Goal: Information Seeking & Learning: Learn about a topic

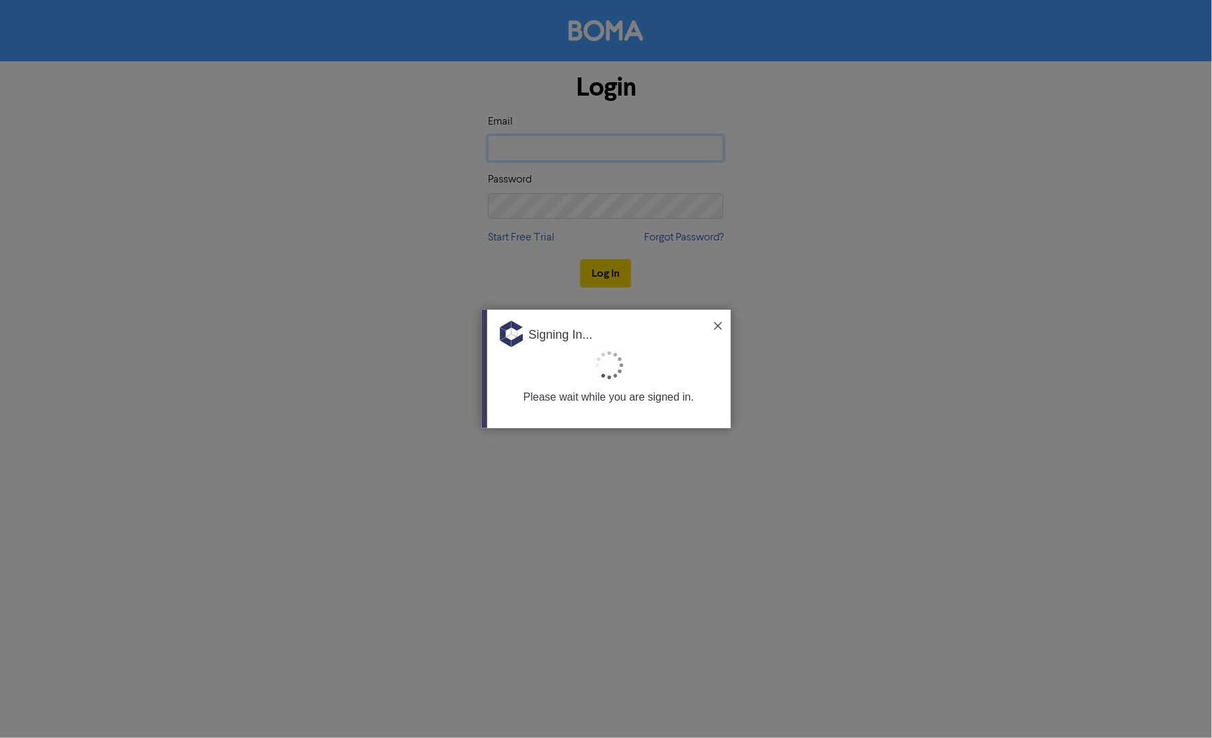
type input "[PERSON_NAME][EMAIL_ADDRESS][DOMAIN_NAME][PERSON_NAME]"
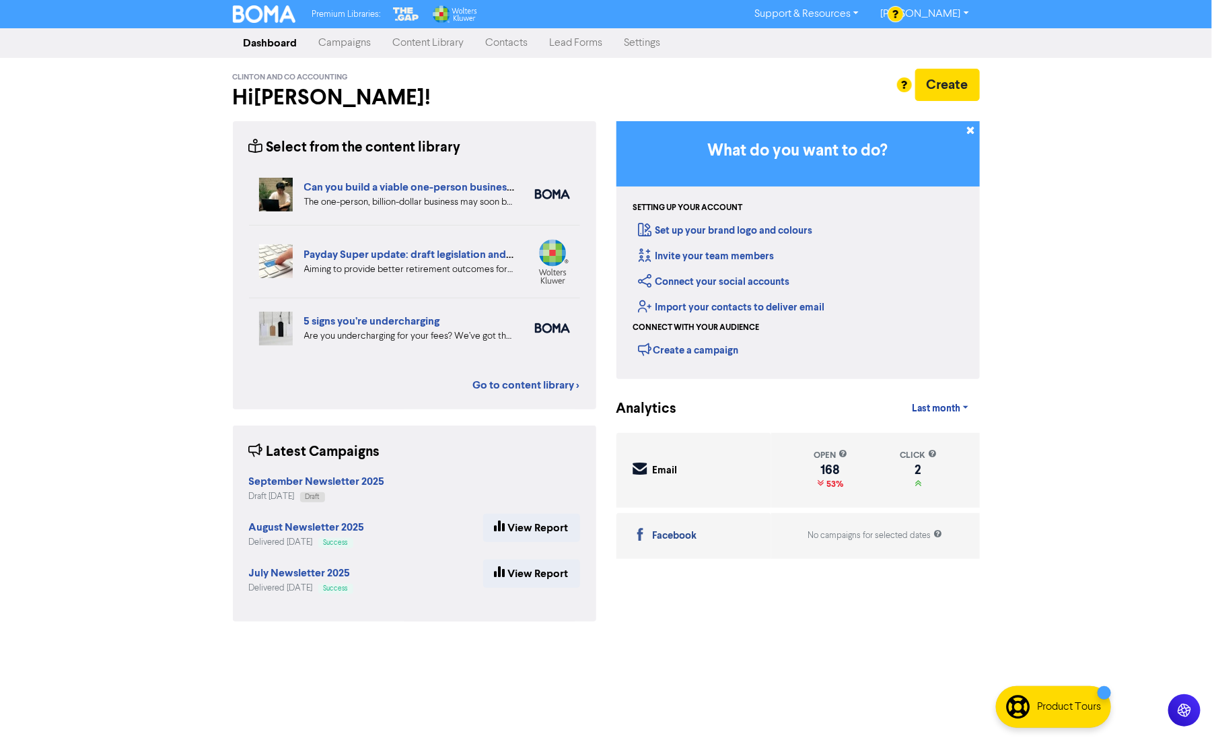
click at [432, 46] on link "Content Library" at bounding box center [428, 43] width 93 height 27
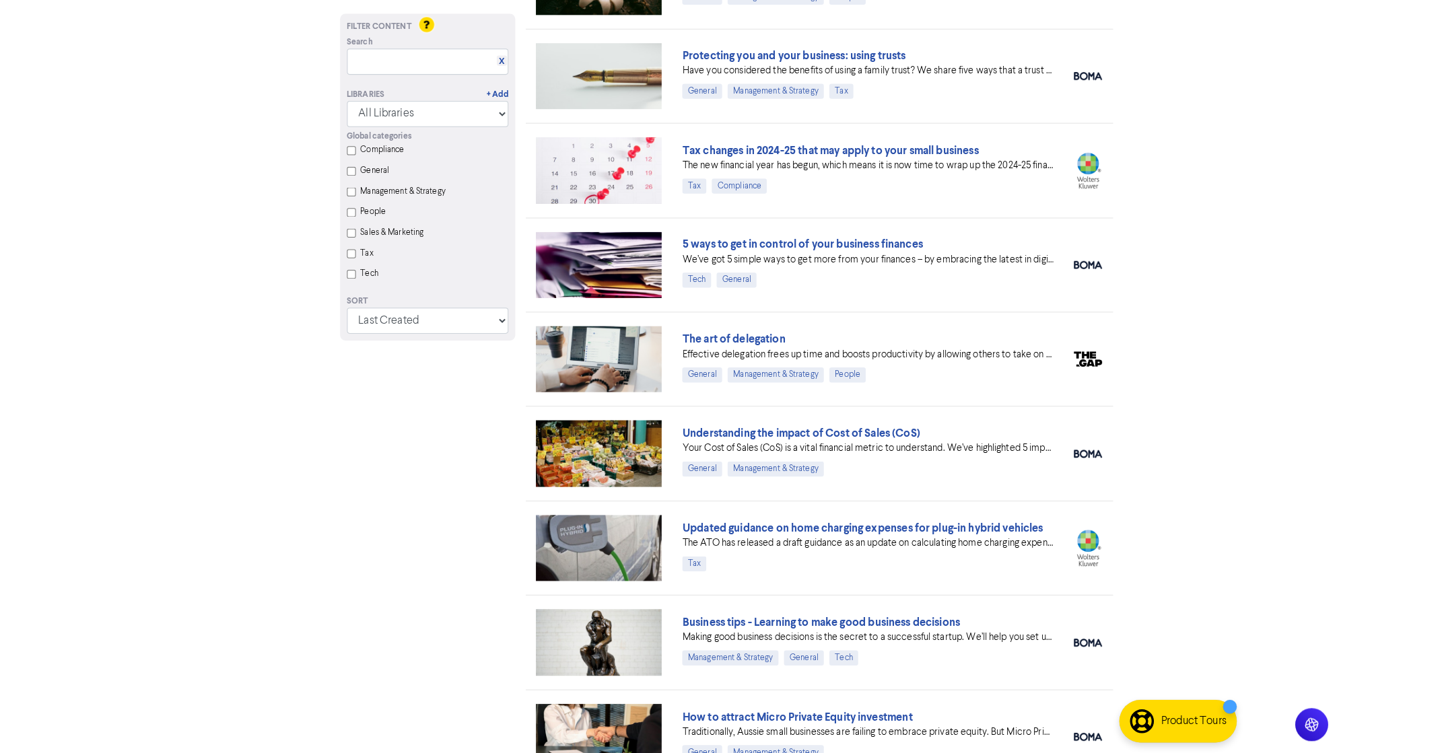
scroll to position [1363, 0]
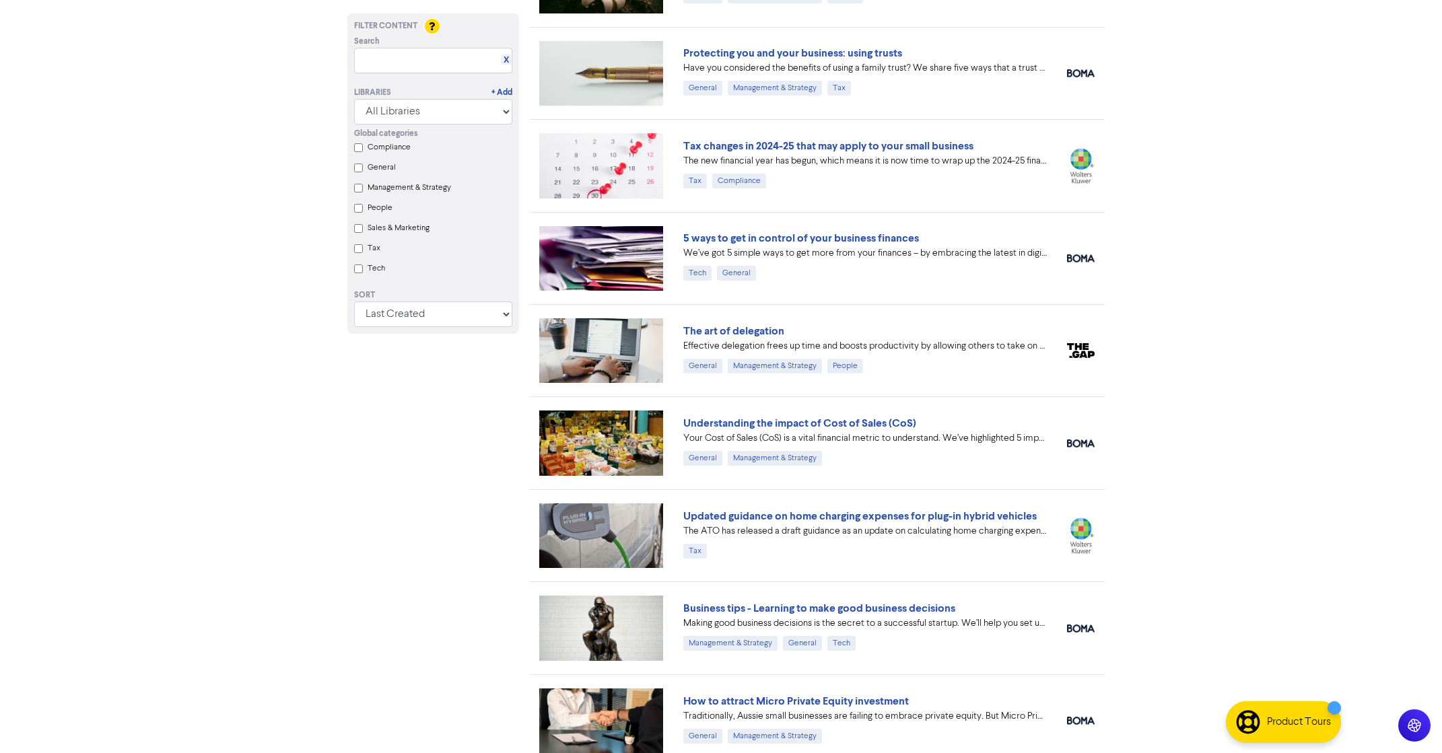
click at [426, 505] on div "Filter Content Search X Libraries + Add All Libraries BOMA Other Partners The G…" at bounding box center [433, 119] width 192 height 2776
click at [411, 60] on input "text" at bounding box center [433, 61] width 158 height 26
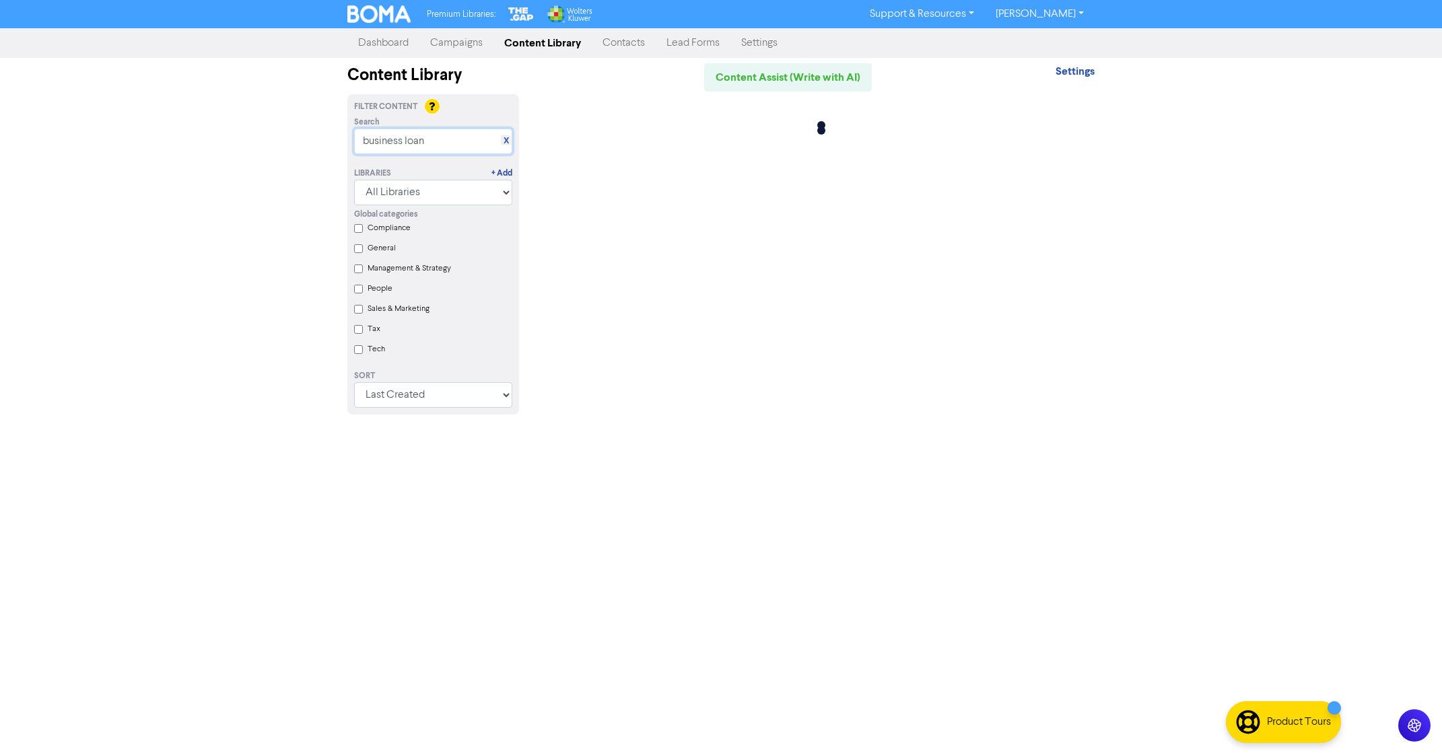
scroll to position [0, 0]
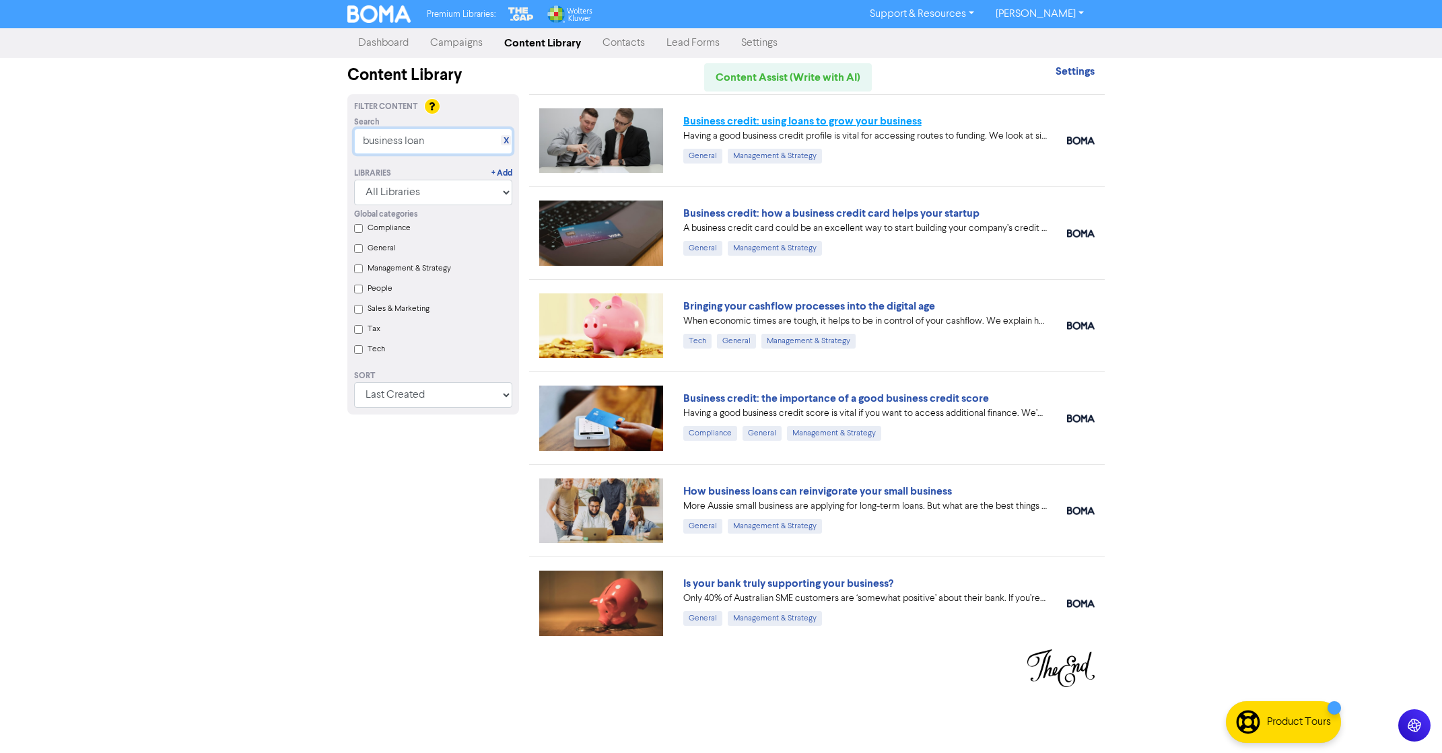
type input "business loan"
click at [838, 122] on link "Business credit: using loans to grow your business" at bounding box center [802, 120] width 238 height 13
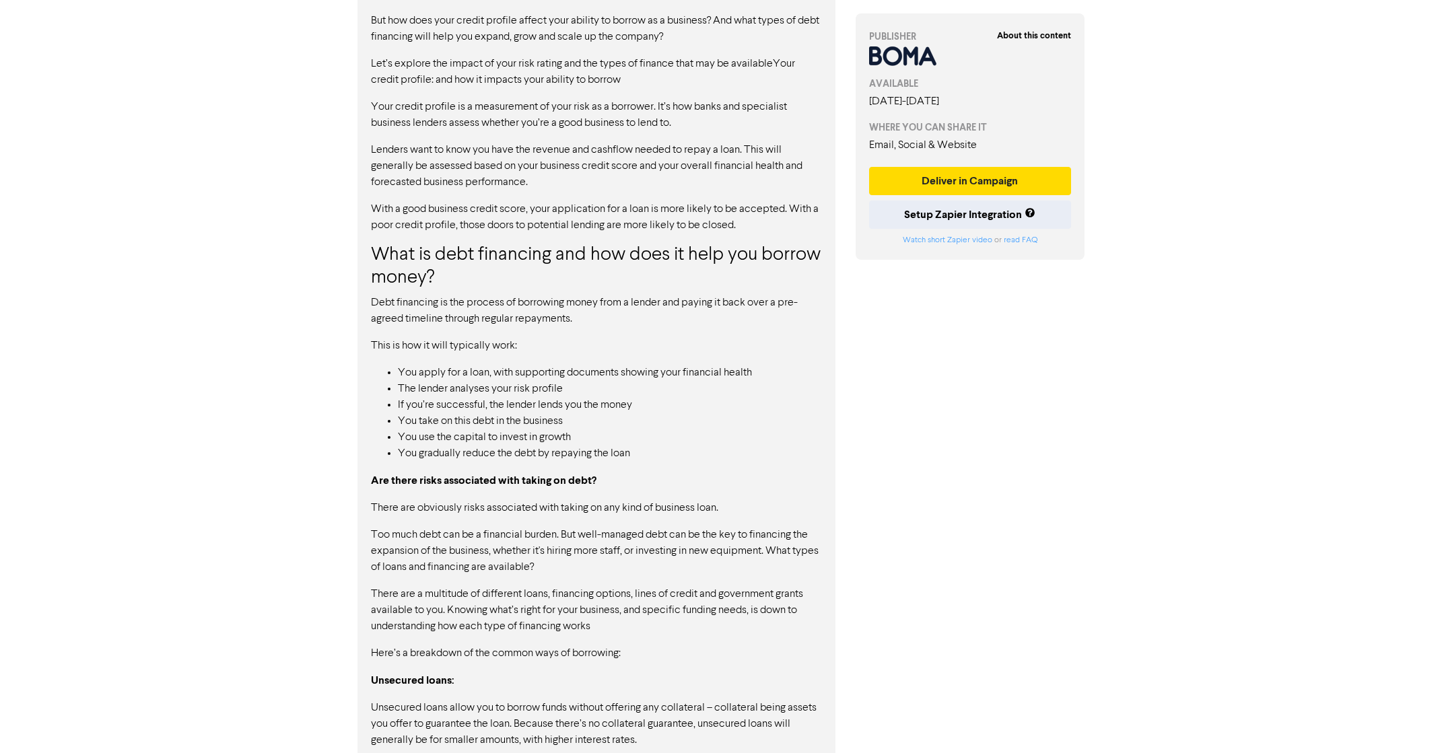
scroll to position [804, 0]
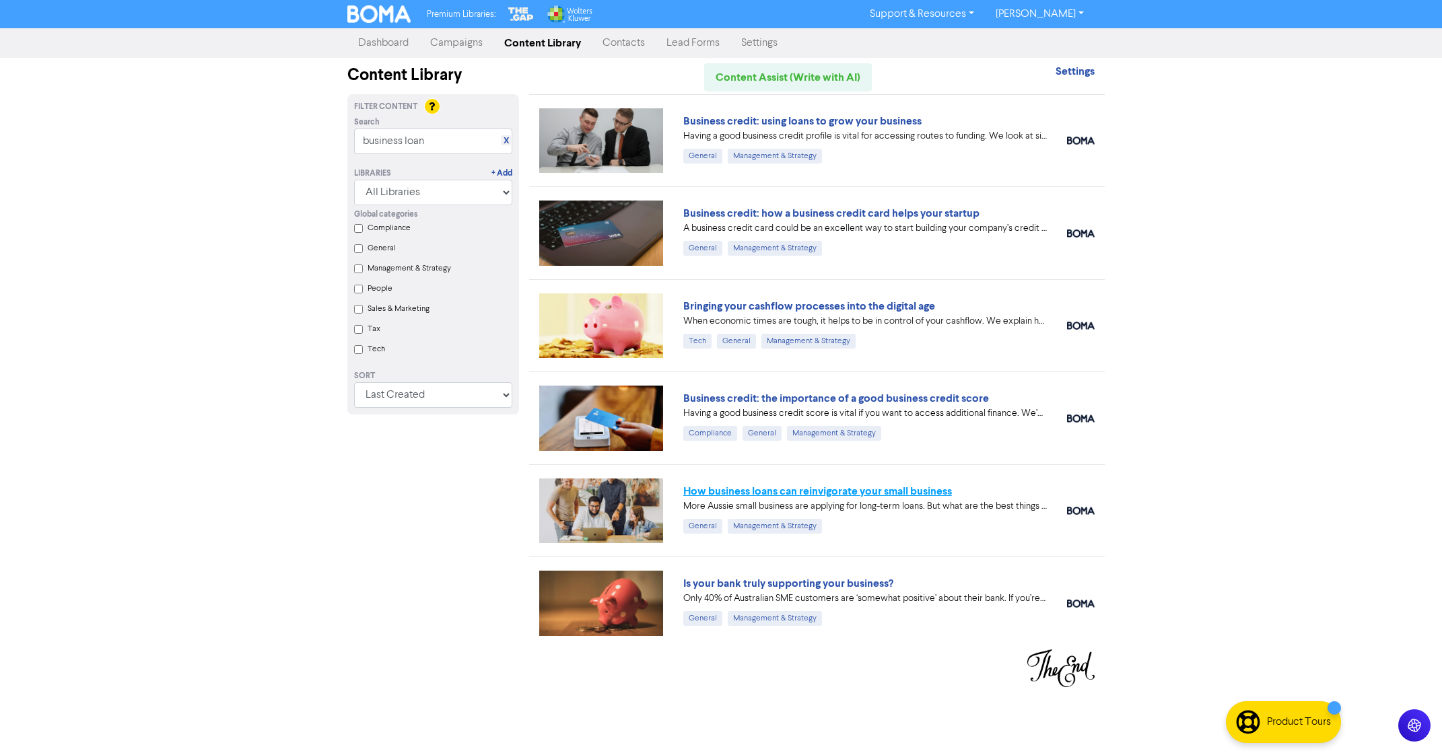
click at [866, 491] on link "How business loans can reinvigorate your small business" at bounding box center [817, 491] width 269 height 13
click at [836, 215] on link "Business credit: how a business credit card helps your startup" at bounding box center [831, 213] width 296 height 13
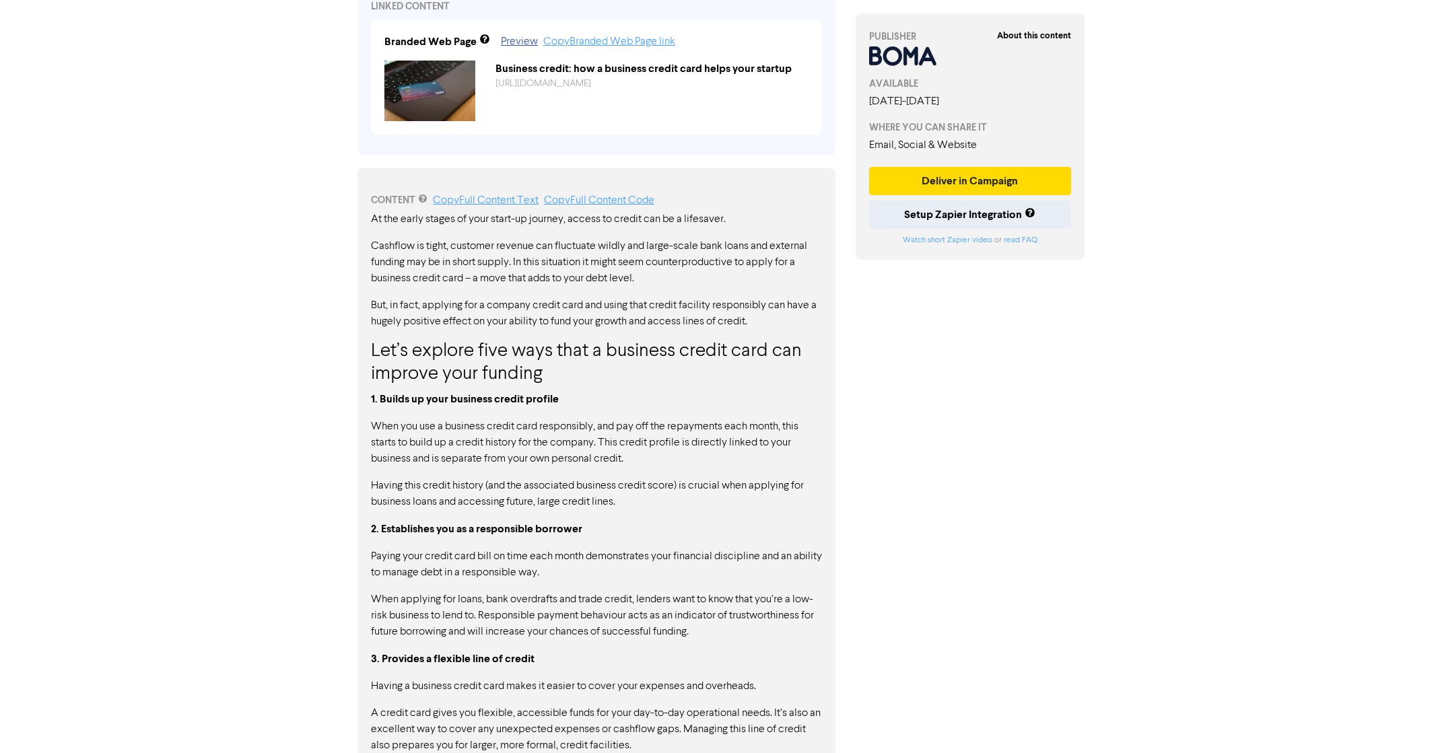
scroll to position [571, 0]
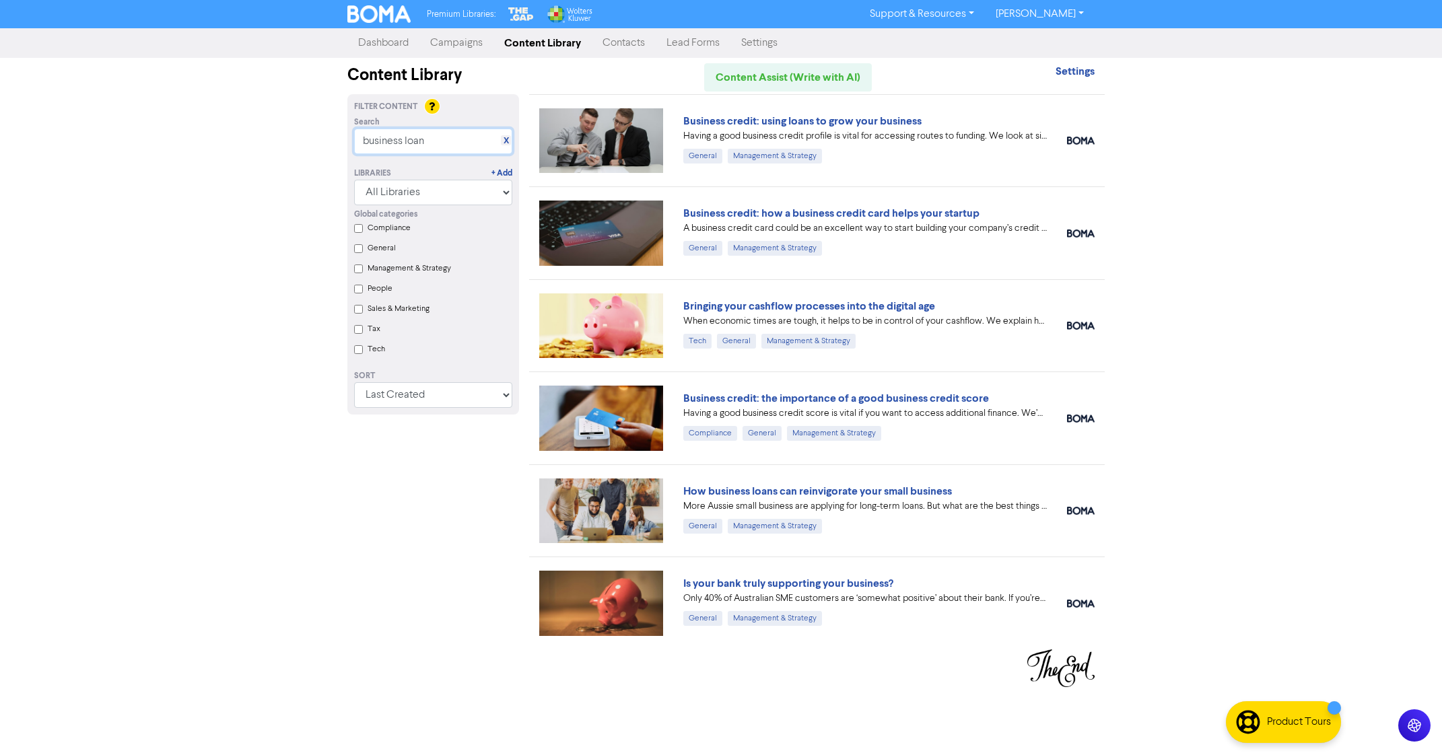
drag, startPoint x: 444, startPoint y: 139, endPoint x: 333, endPoint y: 139, distance: 111.1
click at [335, 139] on div "Premium Libraries: Support & Resources Video Tutorials FAQ & Guides Marketing E…" at bounding box center [721, 376] width 1442 height 753
